Goal: Task Accomplishment & Management: Use online tool/utility

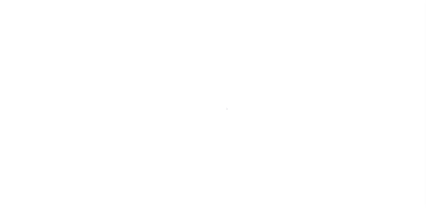
scroll to position [67, 0]
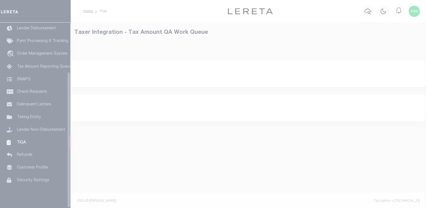
select select "200"
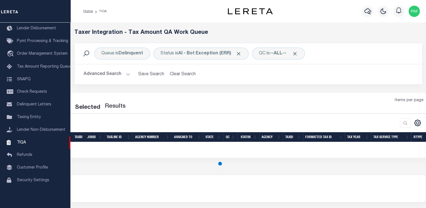
select select "200"
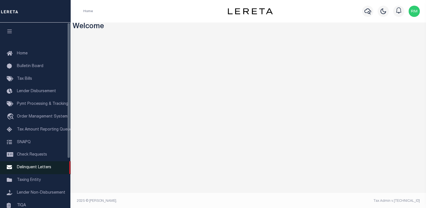
scroll to position [67, 0]
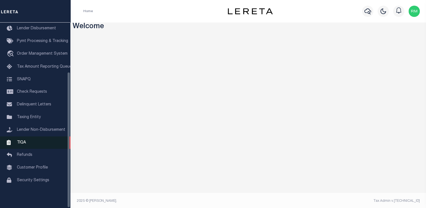
click at [30, 140] on link "TIQA" at bounding box center [35, 142] width 70 height 13
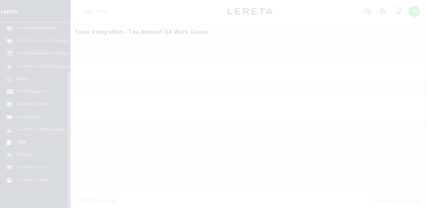
scroll to position [67, 0]
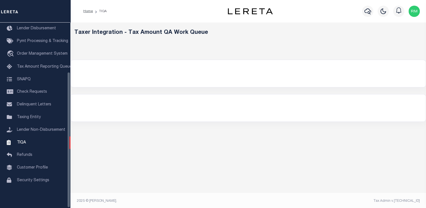
select select "200"
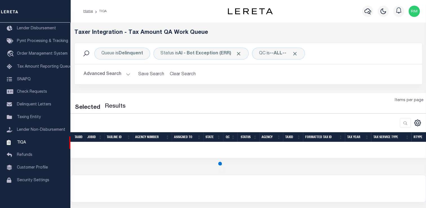
select select "200"
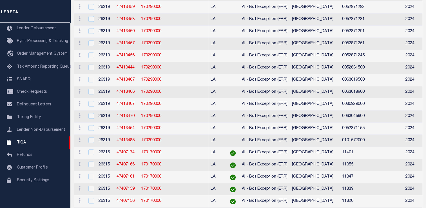
scroll to position [0, 0]
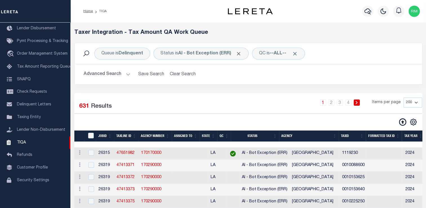
click at [126, 73] on button "Advanced Search" at bounding box center [107, 74] width 47 height 11
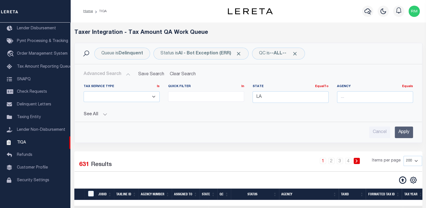
click at [400, 133] on input "Apply" at bounding box center [404, 132] width 18 height 12
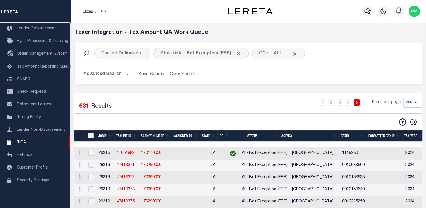
click at [338, 136] on th "Agency" at bounding box center [309, 136] width 60 height 12
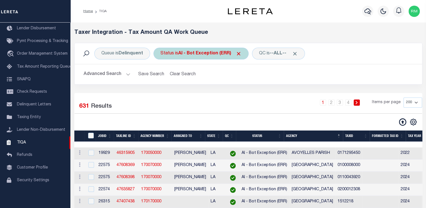
click at [178, 52] on div "Status is AI - Bot Exception (ERR)" at bounding box center [200, 54] width 95 height 12
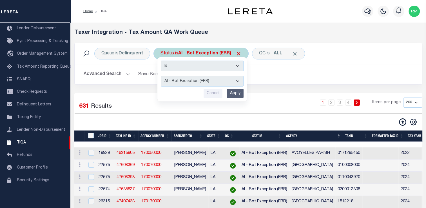
click at [181, 82] on select "AI - Bot Exception (ERR) AI - Bot Running (PLA) AI - Failed QA (FQA) AI - Prep …" at bounding box center [202, 81] width 83 height 11
click at [161, 76] on select "AI - Bot Exception (ERR) AI - Bot Running (PLA) AI - Failed QA (FQA) AI - Prep …" at bounding box center [202, 81] width 83 height 11
click at [225, 81] on select "AI - Bot Exception (ERR) AI - Bot Running (PLA) AI - Failed QA (FQA) AI - Prep …" at bounding box center [202, 81] width 83 height 11
select select "MZT"
click at [161, 76] on select "AI - Bot Exception (ERR) AI - Bot Running (PLA) AI - Failed QA (FQA) AI - Prep …" at bounding box center [202, 81] width 83 height 11
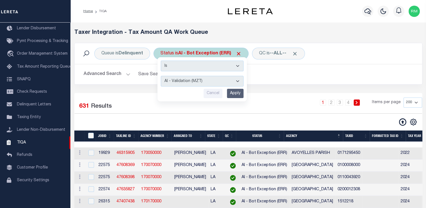
click at [236, 96] on input "Apply" at bounding box center [235, 93] width 17 height 9
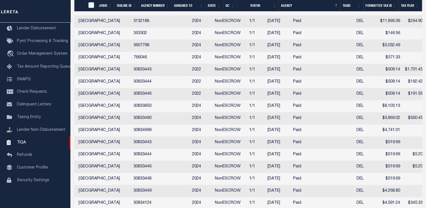
scroll to position [0, 206]
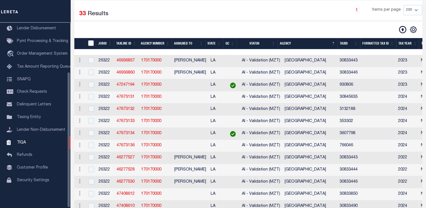
click at [91, 43] on input "TaxID" at bounding box center [91, 43] width 6 height 6
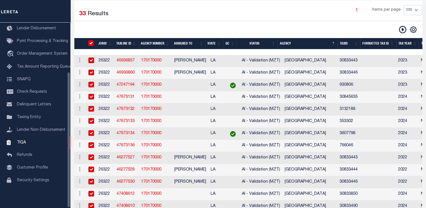
checkbox input "true"
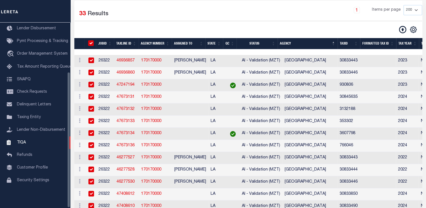
checkbox input "true"
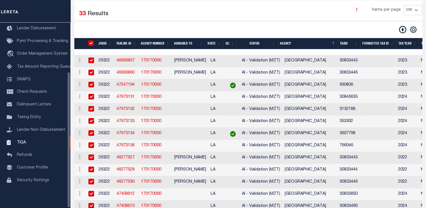
checkbox input "true"
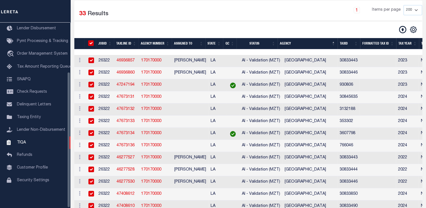
checkbox input "true"
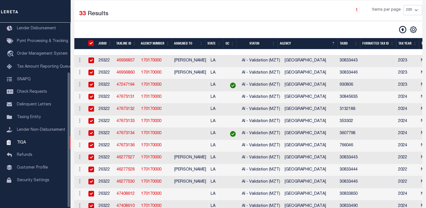
checkbox input "true"
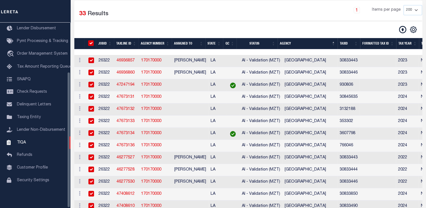
checkbox input "true"
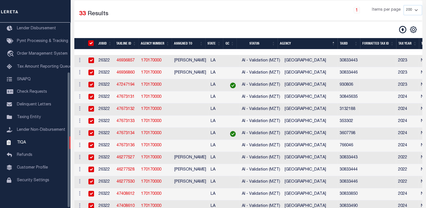
checkbox input "true"
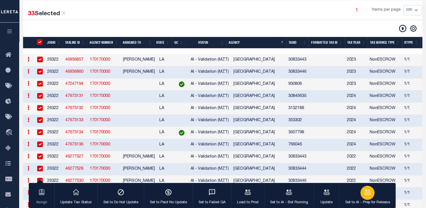
click at [365, 193] on icon "button" at bounding box center [367, 191] width 7 height 7
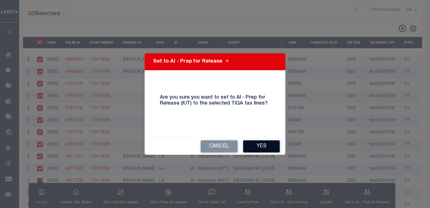
click at [262, 145] on button "Yes" at bounding box center [261, 146] width 37 height 12
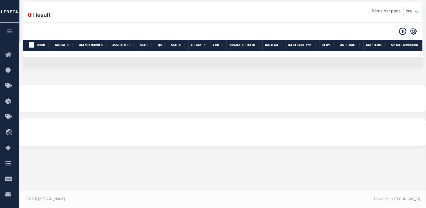
scroll to position [90, 0]
